Goal: Task Accomplishment & Management: Manage account settings

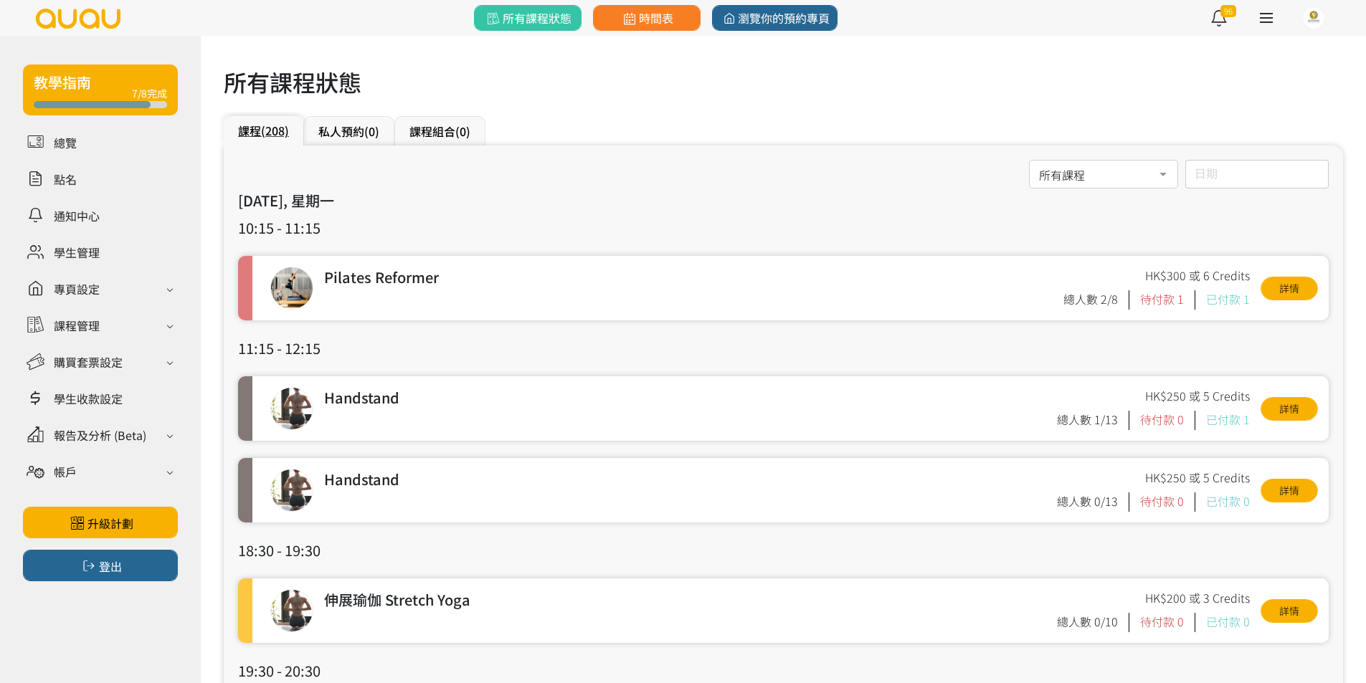
click at [731, 166] on div "所有課程 所有課程 伸展瑜伽 Stretch Yoga 哈達瑜伽 Hatha Yoga Arm Balance & Inversion 初級瑜伽 Beginn…" at bounding box center [783, 175] width 1091 height 30
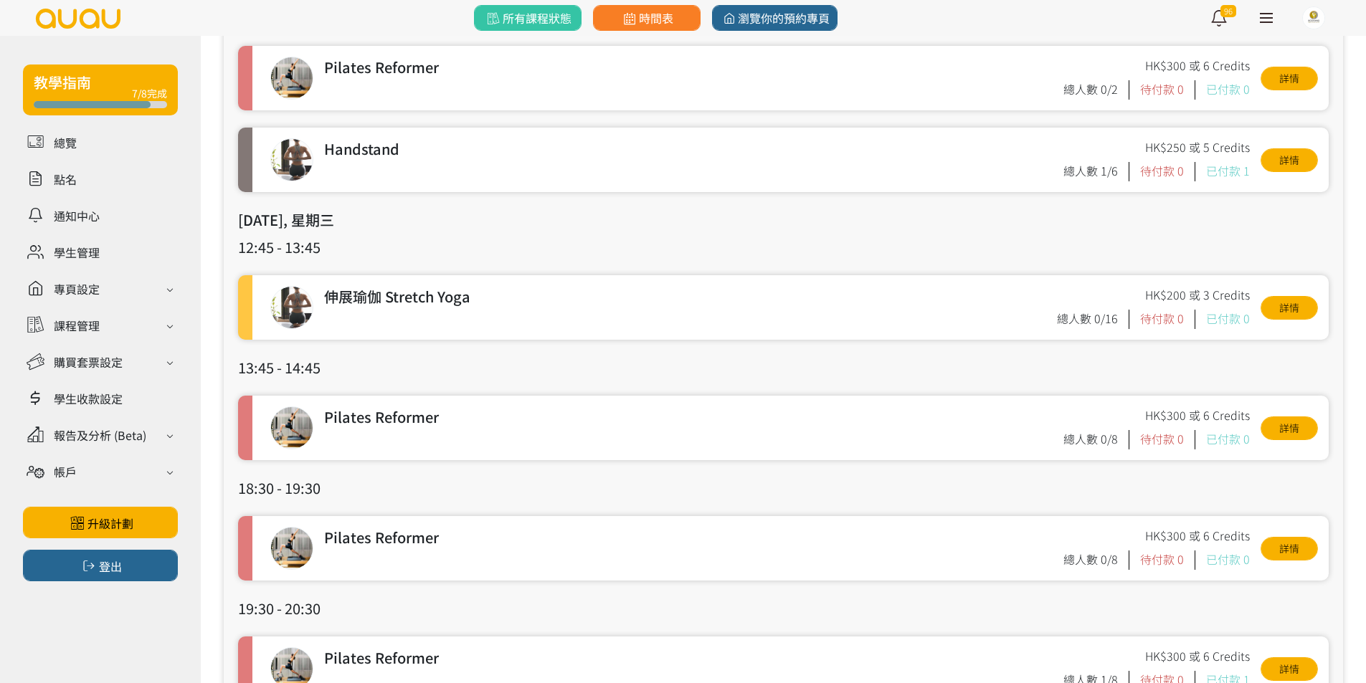
scroll to position [1291, 0]
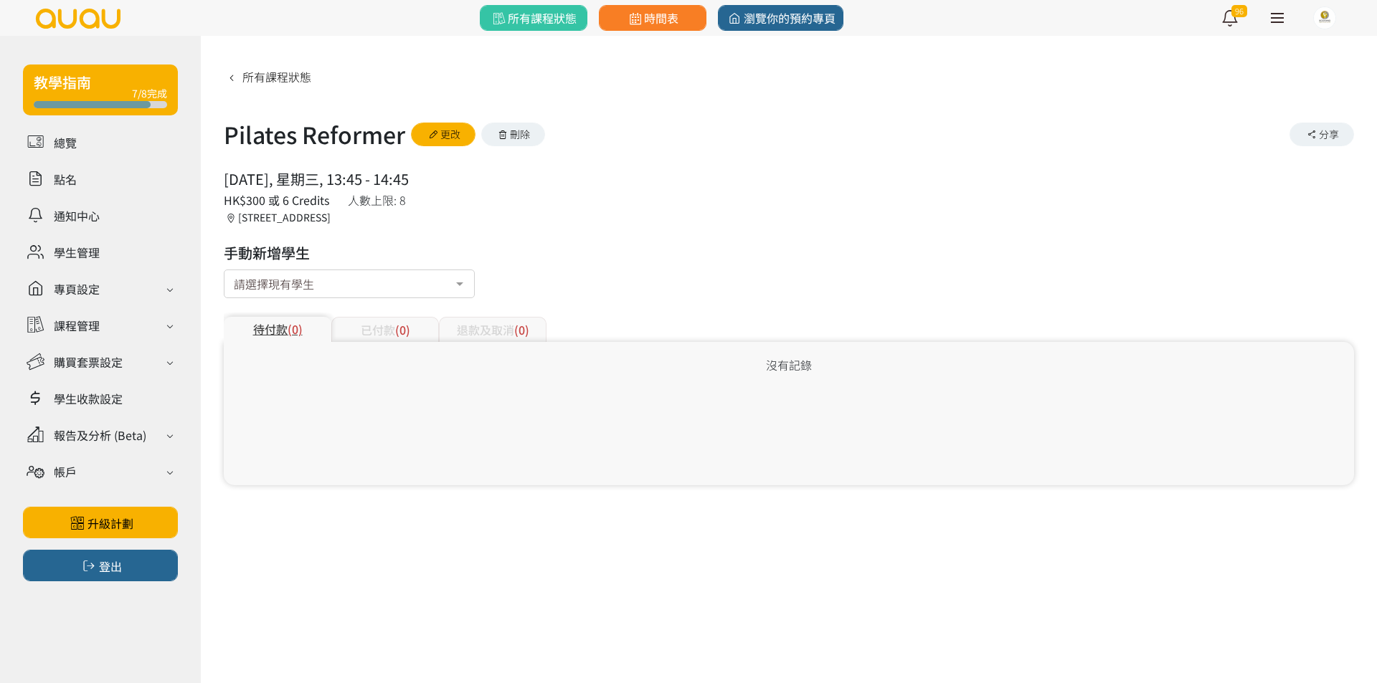
click at [526, 138] on button "刪除" at bounding box center [513, 135] width 65 height 24
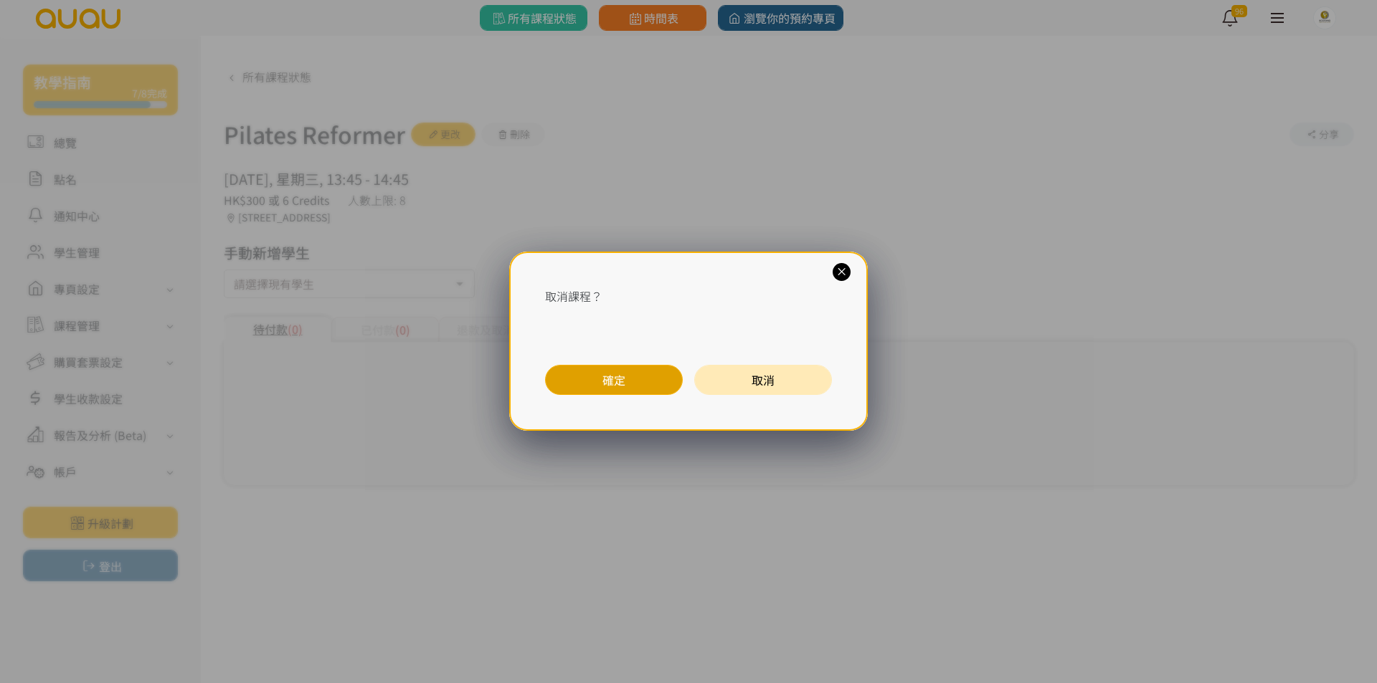
click at [610, 379] on button "確定" at bounding box center [614, 380] width 138 height 30
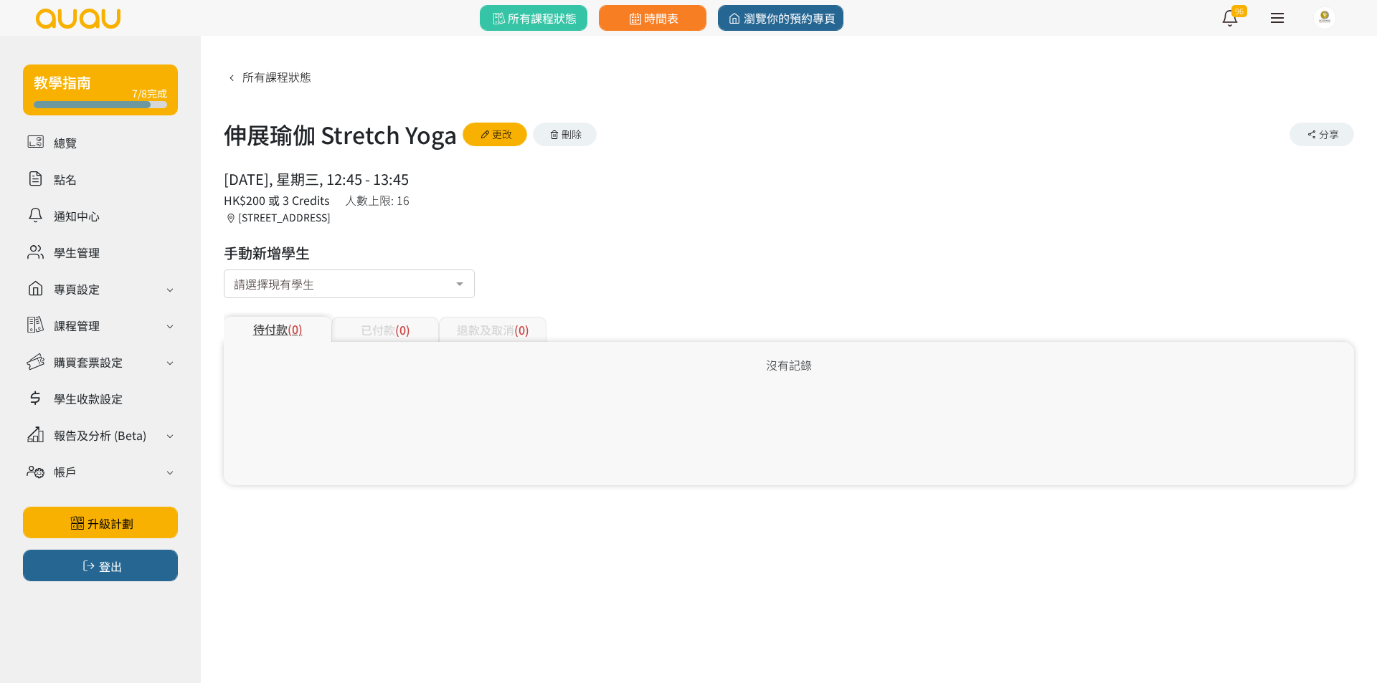
click at [587, 135] on button "刪除" at bounding box center [565, 135] width 65 height 24
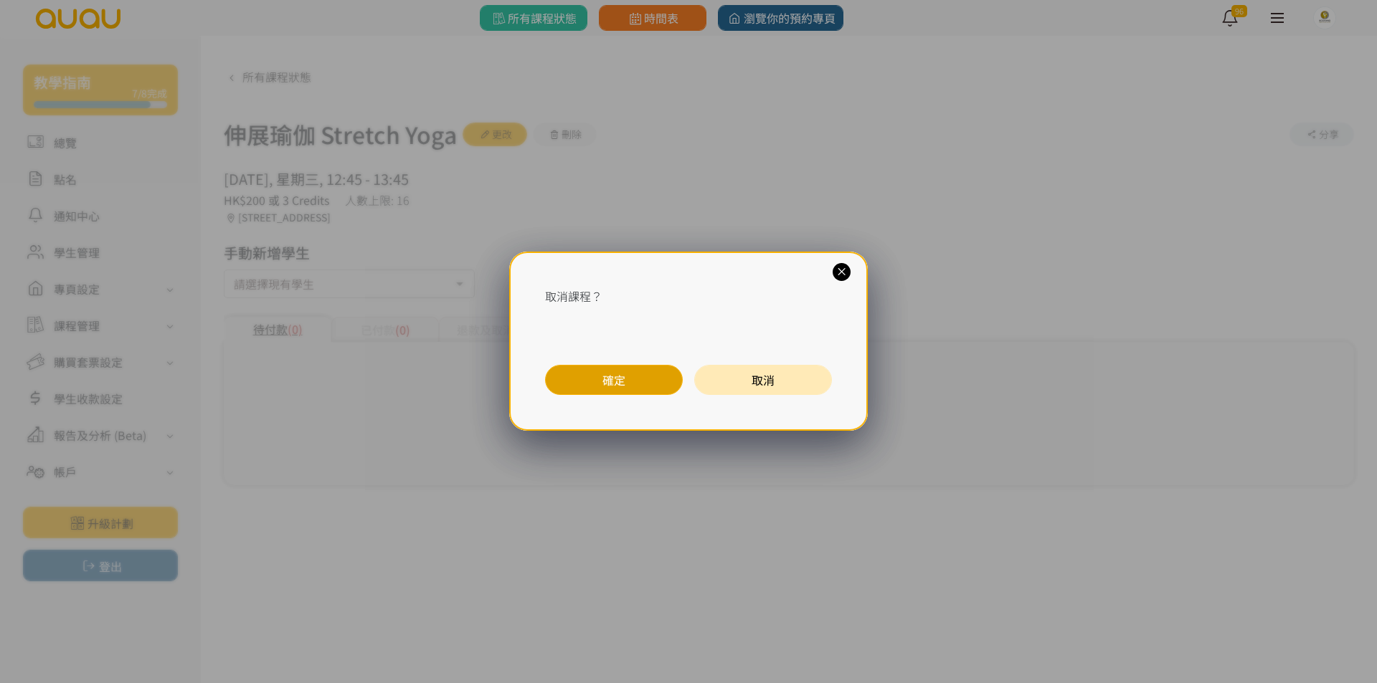
click at [642, 384] on button "確定" at bounding box center [614, 380] width 138 height 30
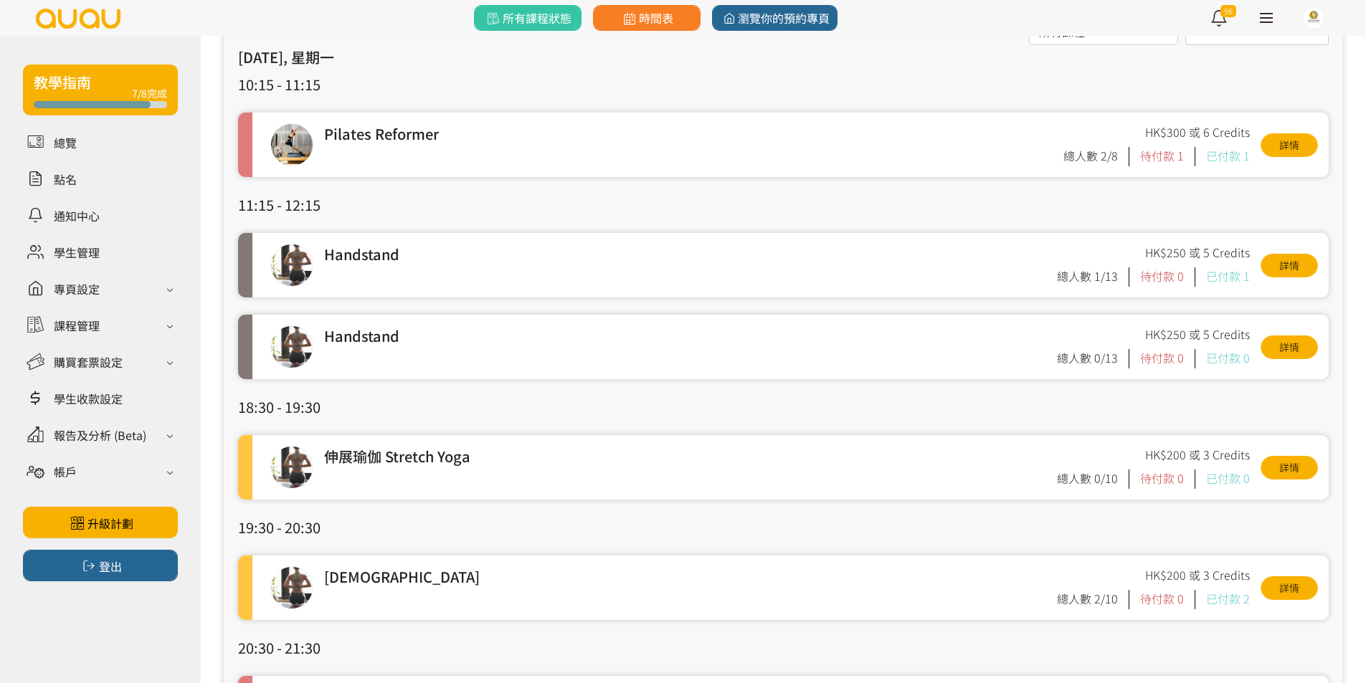
scroll to position [215, 0]
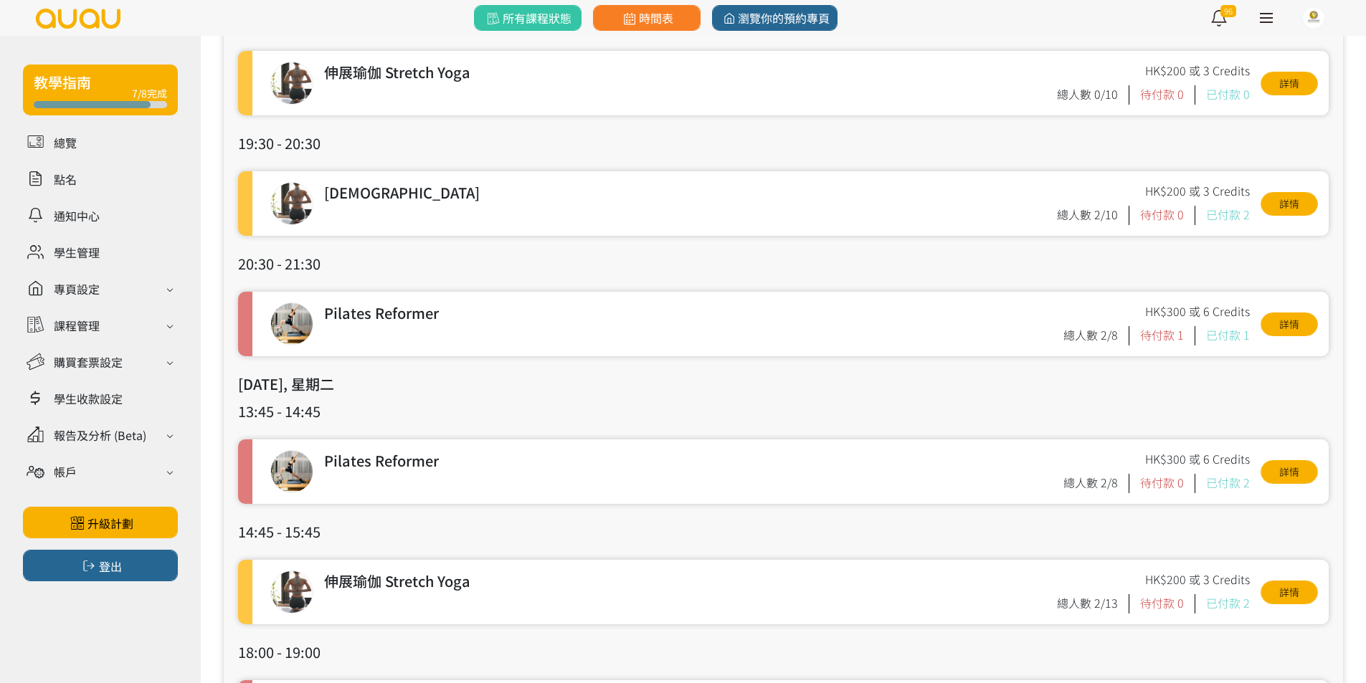
scroll to position [574, 0]
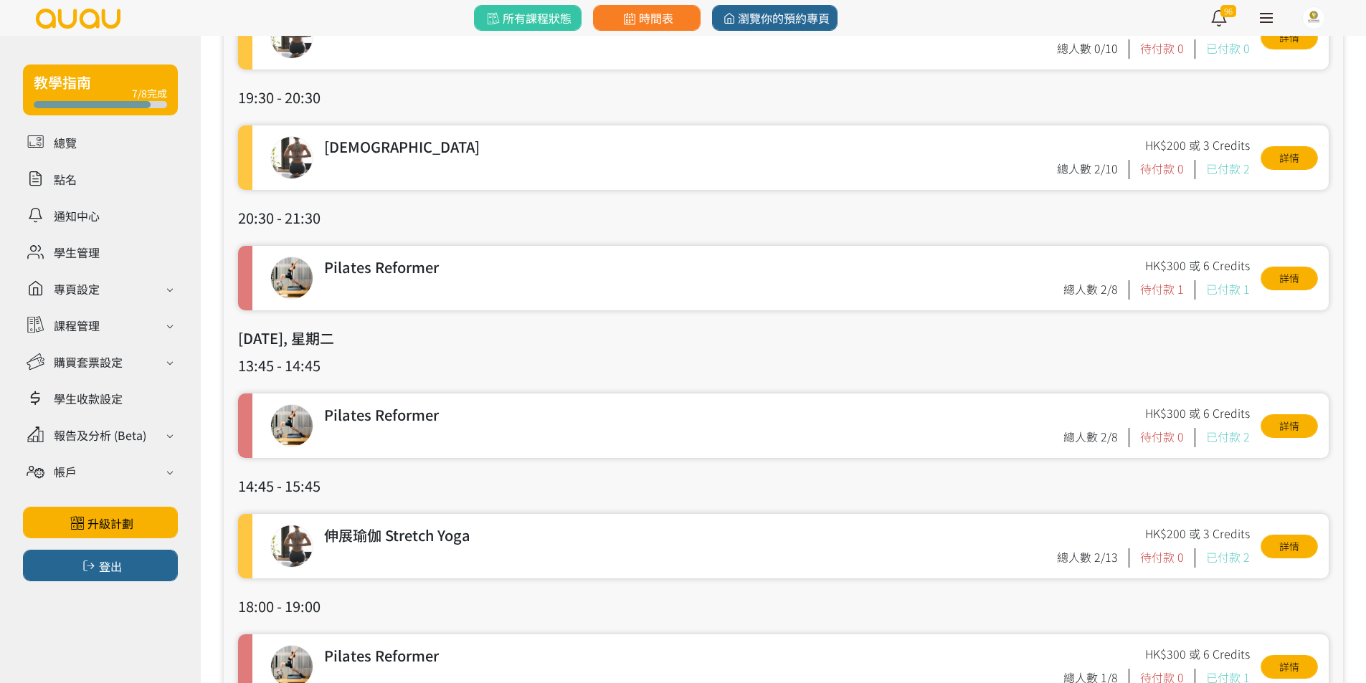
drag, startPoint x: 408, startPoint y: 355, endPoint x: 450, endPoint y: 356, distance: 42.3
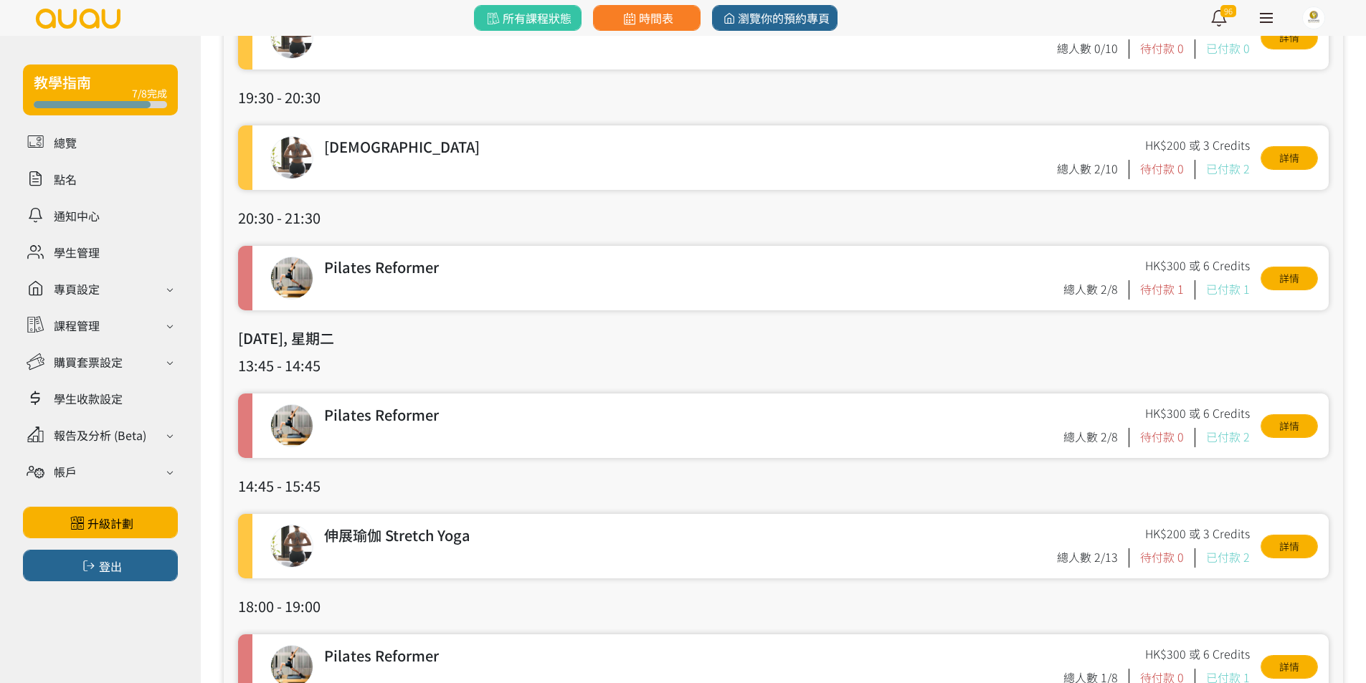
click at [250, 338] on h3 "[DATE], 星期二" at bounding box center [783, 339] width 1091 height 22
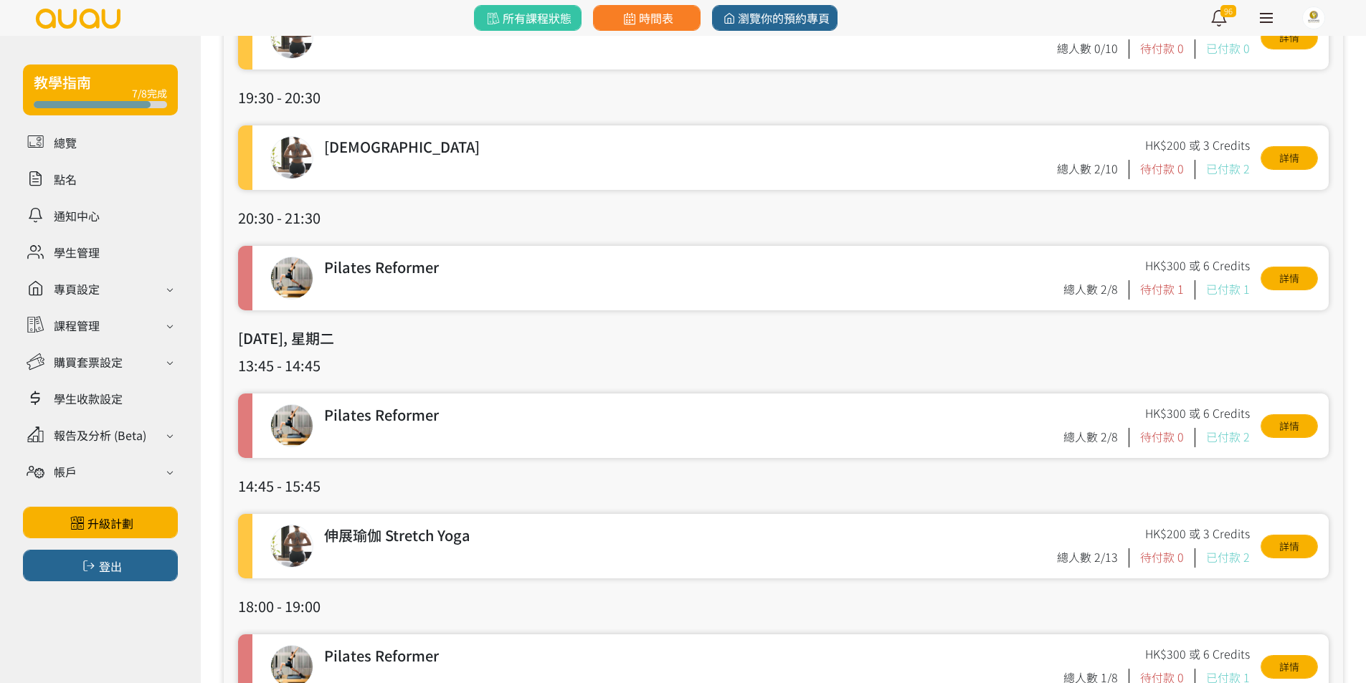
click at [454, 364] on h3 "13:45 - 14:45" at bounding box center [783, 366] width 1091 height 22
click at [452, 361] on h3 "13:45 - 14:45" at bounding box center [783, 366] width 1091 height 22
